Goal: Task Accomplishment & Management: Complete application form

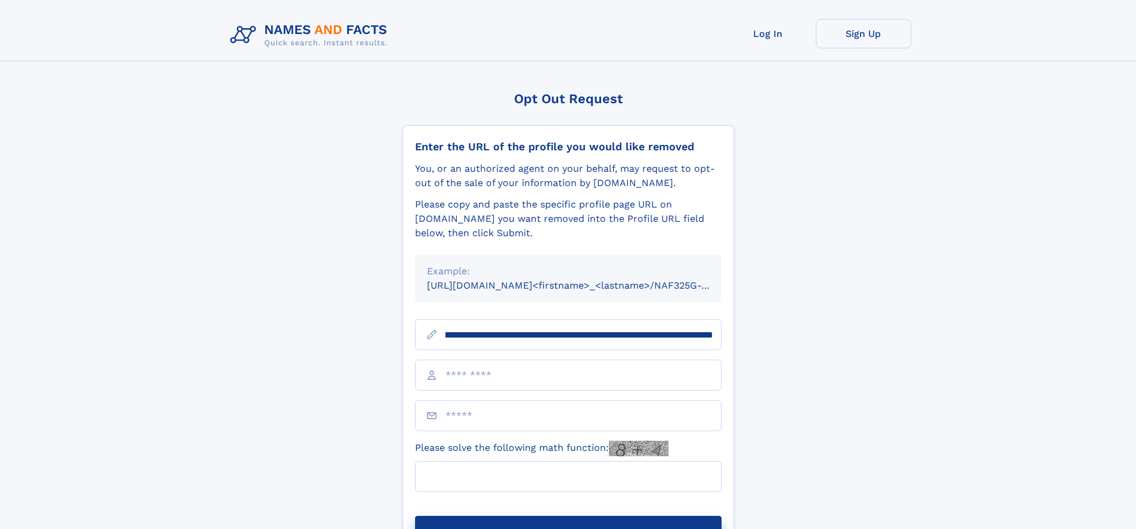
scroll to position [0, 142]
type input "**********"
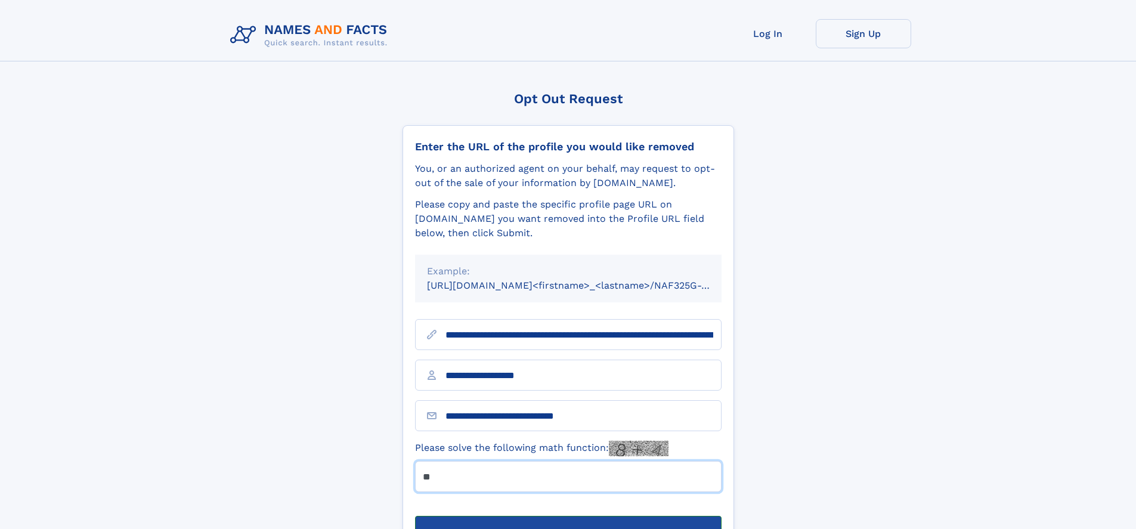
type input "**"
click at [568, 516] on button "Submit Opt Out Request" at bounding box center [568, 535] width 307 height 38
